Goal: Complete application form: Complete application form

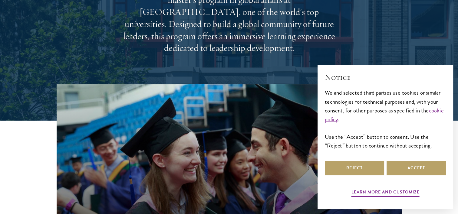
scroll to position [121, 0]
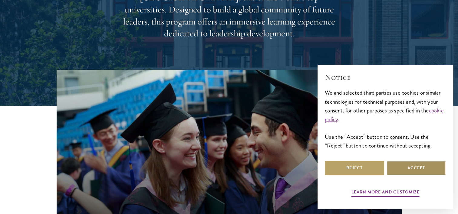
drag, startPoint x: 415, startPoint y: 165, endPoint x: 402, endPoint y: 161, distance: 14.2
click at [415, 166] on button "Accept" at bounding box center [415, 168] width 59 height 15
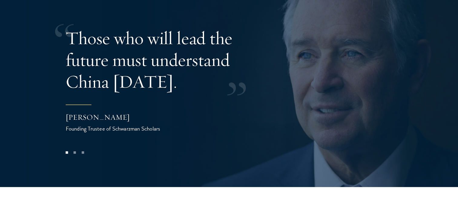
scroll to position [1361, 0]
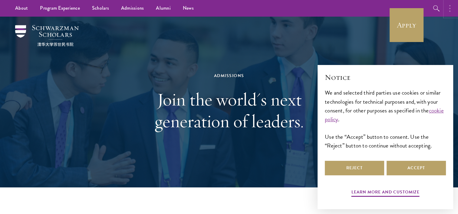
click at [448, 11] on button "button" at bounding box center [450, 8] width 13 height 17
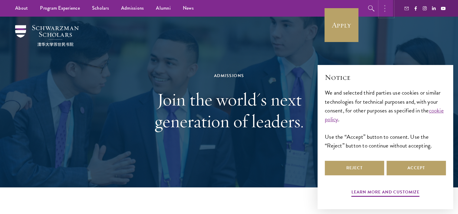
click at [380, 10] on button "button" at bounding box center [385, 8] width 13 height 17
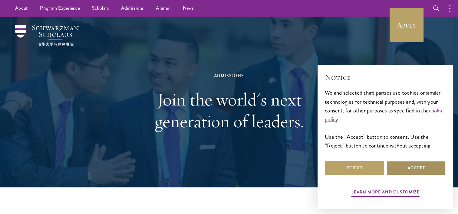
click at [404, 167] on button "Accept" at bounding box center [415, 168] width 59 height 15
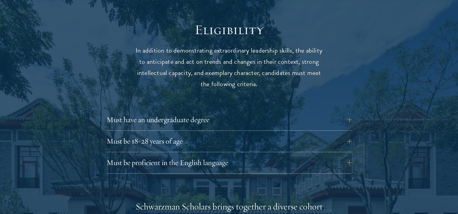
scroll to position [817, 0]
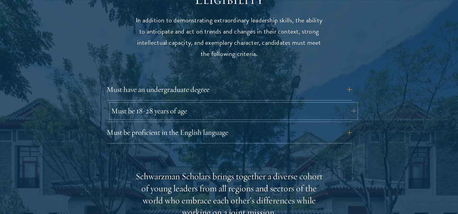
click at [265, 104] on button "Must be 18-28 years of age" at bounding box center [233, 111] width 245 height 15
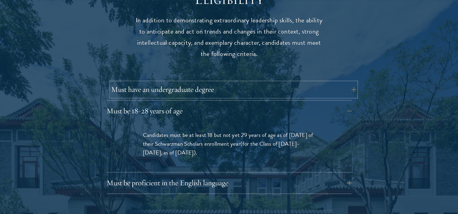
click at [280, 82] on button "Must have an undergraduate degree" at bounding box center [233, 89] width 245 height 15
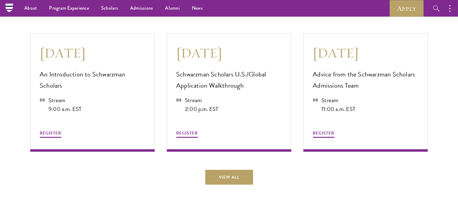
scroll to position [1725, 0]
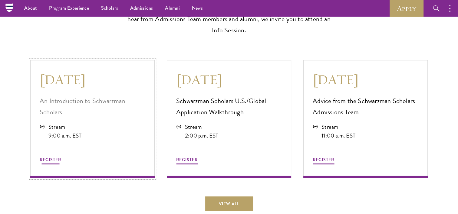
click at [120, 149] on div "REGISTER" at bounding box center [93, 152] width 106 height 25
